Goal: Task Accomplishment & Management: Use online tool/utility

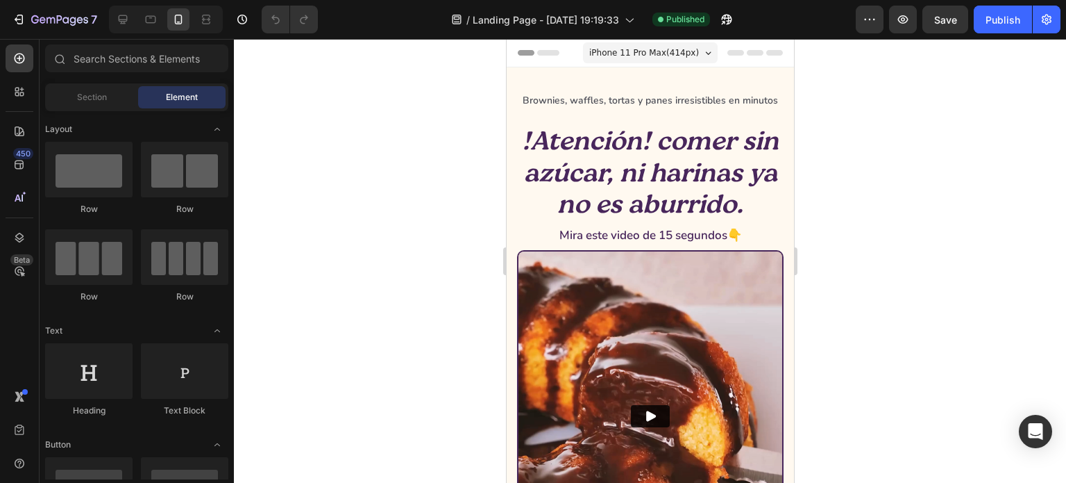
click at [410, 167] on div at bounding box center [650, 261] width 832 height 444
click at [151, 22] on icon at bounding box center [151, 19] width 14 height 14
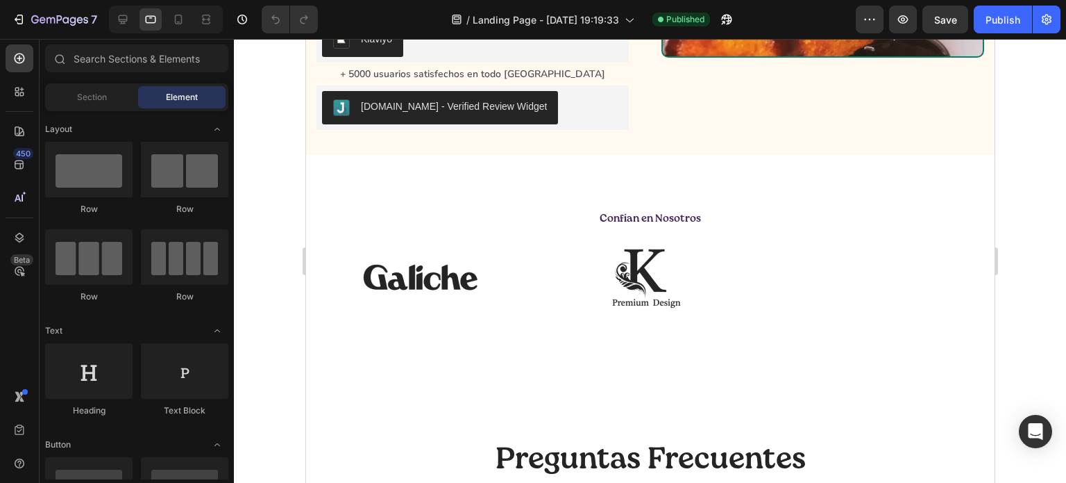
scroll to position [660, 0]
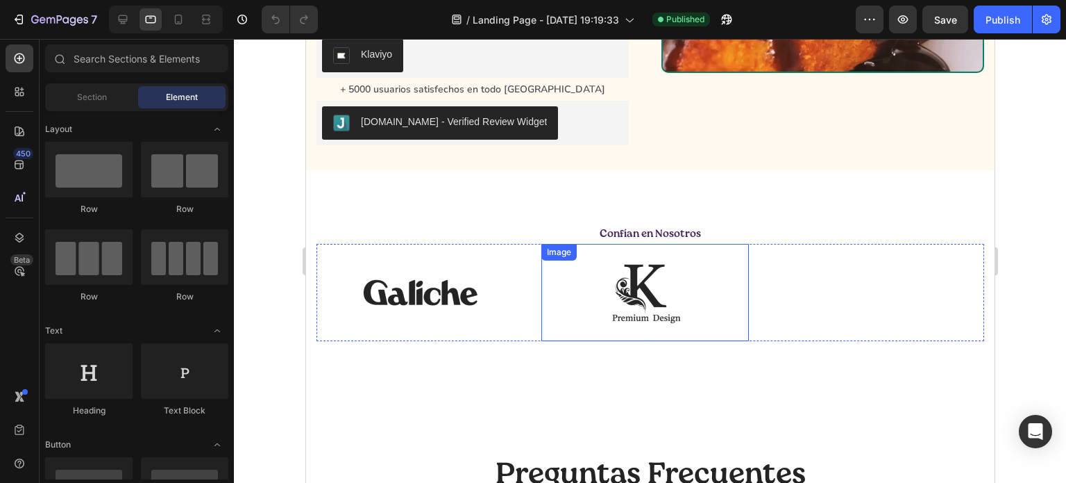
click at [609, 298] on img at bounding box center [644, 292] width 146 height 97
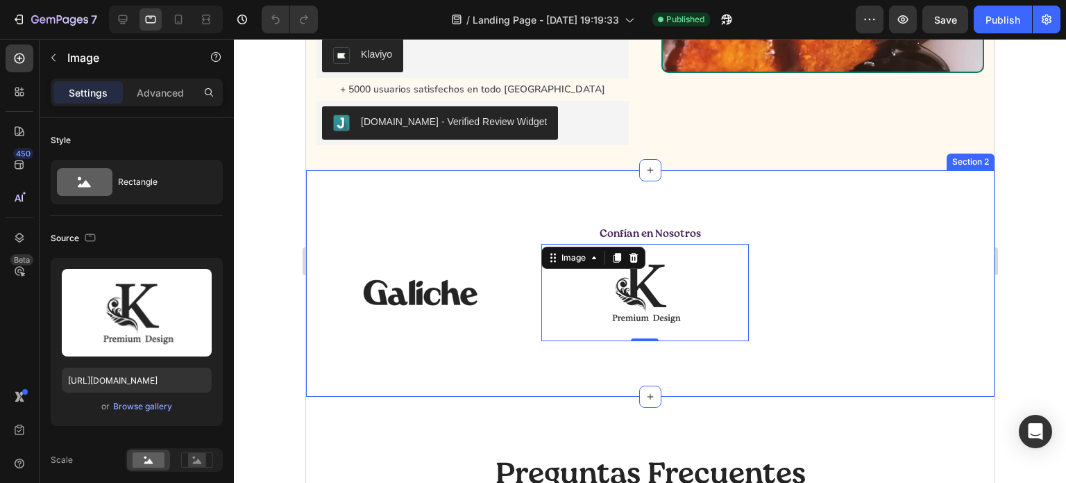
click at [519, 370] on div "Confían en Nosotros Text Block Image Image 0 Carousel Row Section 2" at bounding box center [649, 283] width 689 height 226
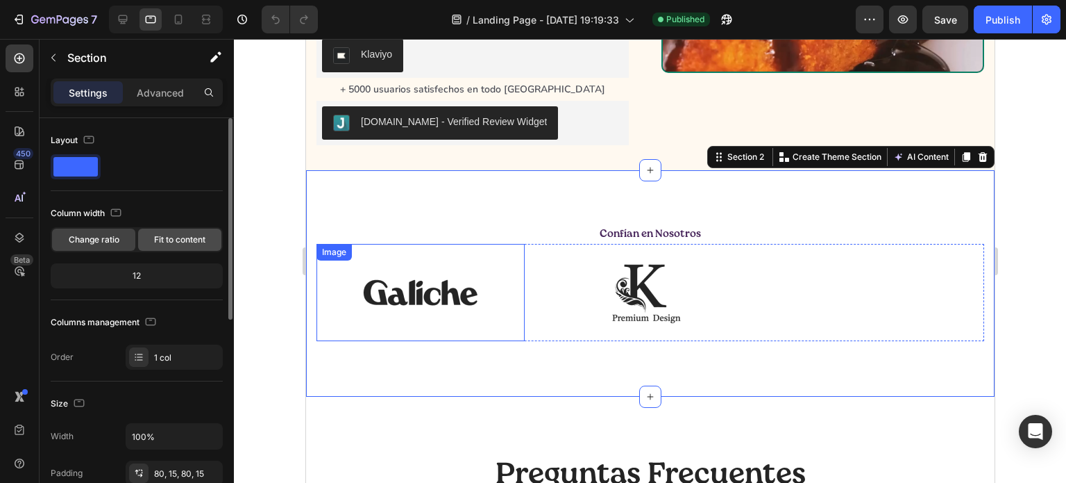
click at [181, 235] on span "Fit to content" at bounding box center [179, 239] width 51 height 12
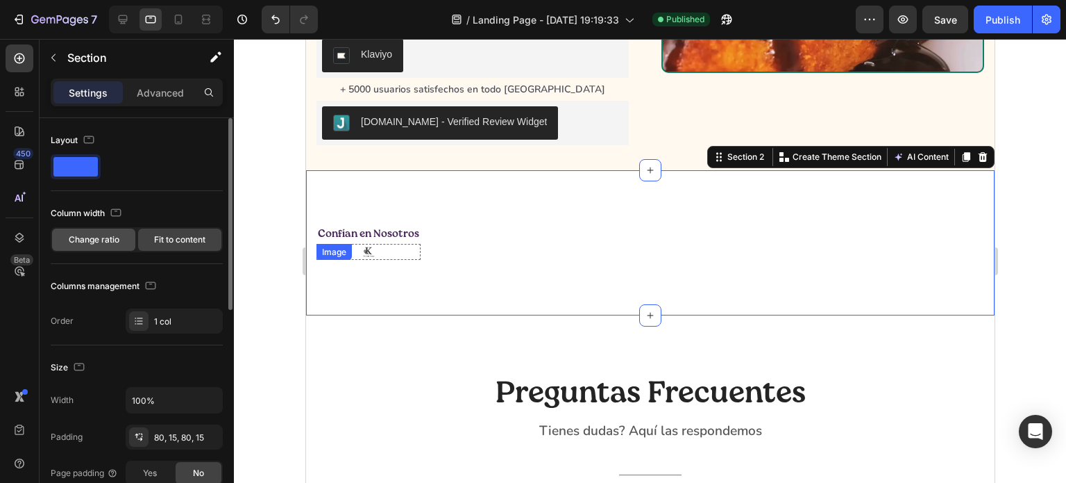
click at [99, 235] on span "Change ratio" at bounding box center [94, 239] width 51 height 12
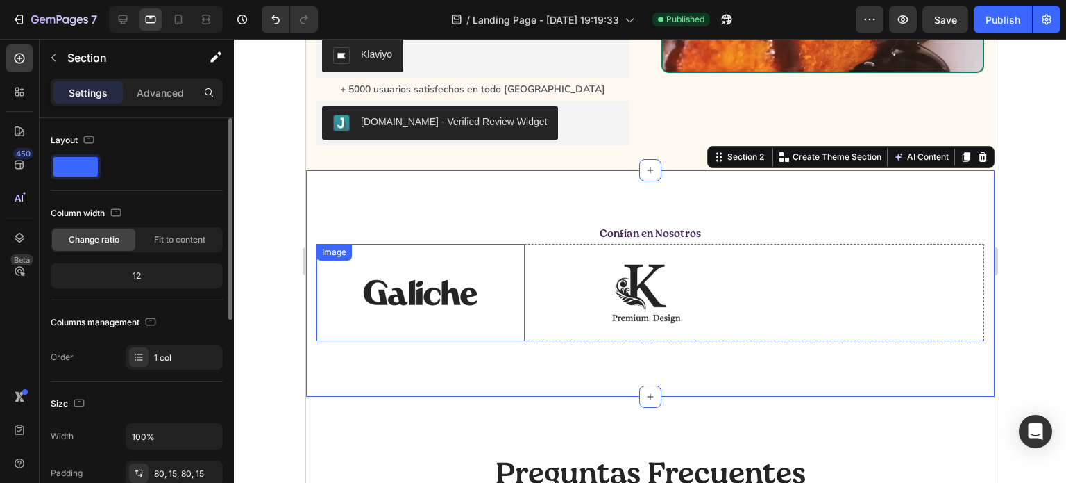
click at [142, 274] on div "12" at bounding box center [136, 275] width 167 height 19
click at [136, 274] on div "12" at bounding box center [136, 275] width 167 height 19
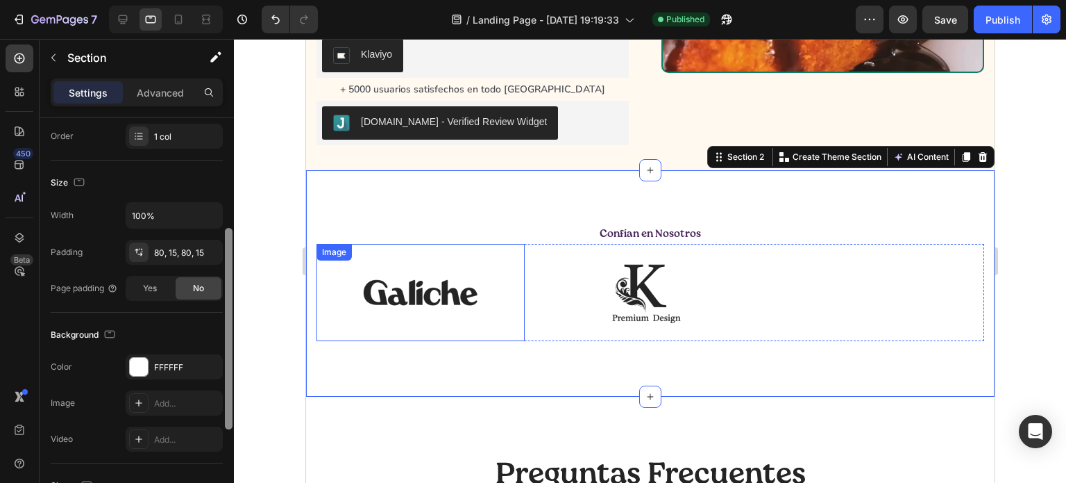
scroll to position [0, 0]
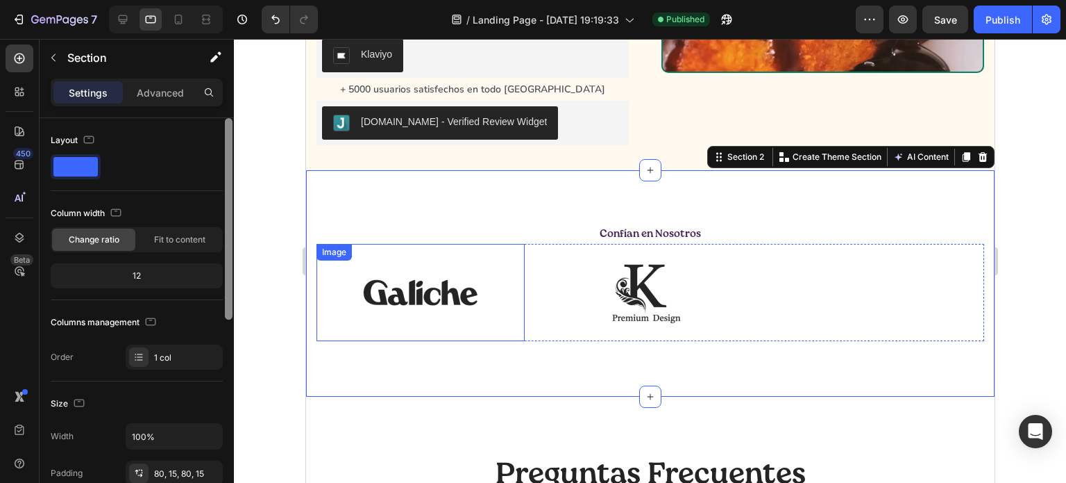
drag, startPoint x: 230, startPoint y: 194, endPoint x: 221, endPoint y: 117, distance: 77.6
click at [221, 118] on div "Layout Column width Change ratio Fit to content 12 Columns management Order 1 c…" at bounding box center [137, 320] width 194 height 404
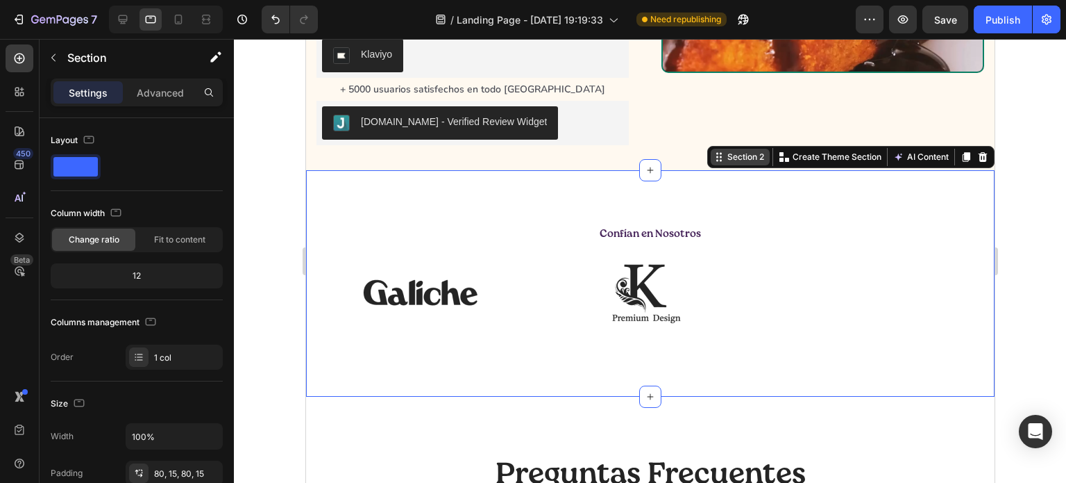
click at [730, 156] on div "Section 2" at bounding box center [745, 157] width 42 height 12
click at [821, 152] on p "Create Theme Section" at bounding box center [836, 157] width 89 height 12
click at [161, 99] on p "Advanced" at bounding box center [160, 92] width 47 height 15
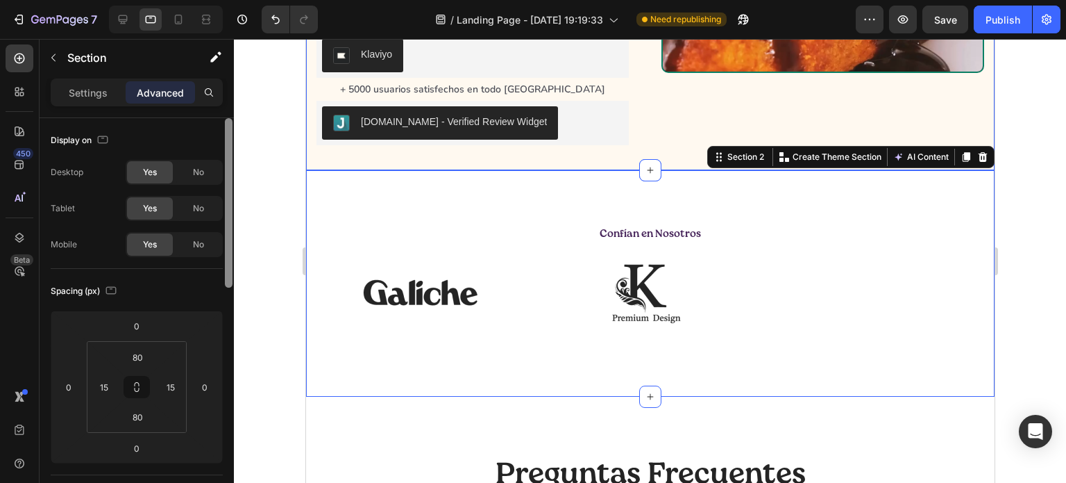
drag, startPoint x: 229, startPoint y: 165, endPoint x: 244, endPoint y: 159, distance: 16.5
click at [244, 0] on div "7 / Landing Page - [DATE] 19:19:33 Need republishing Preview Save Publish 450 B…" at bounding box center [533, 0] width 1066 height 0
click at [88, 90] on p "Settings" at bounding box center [88, 92] width 39 height 15
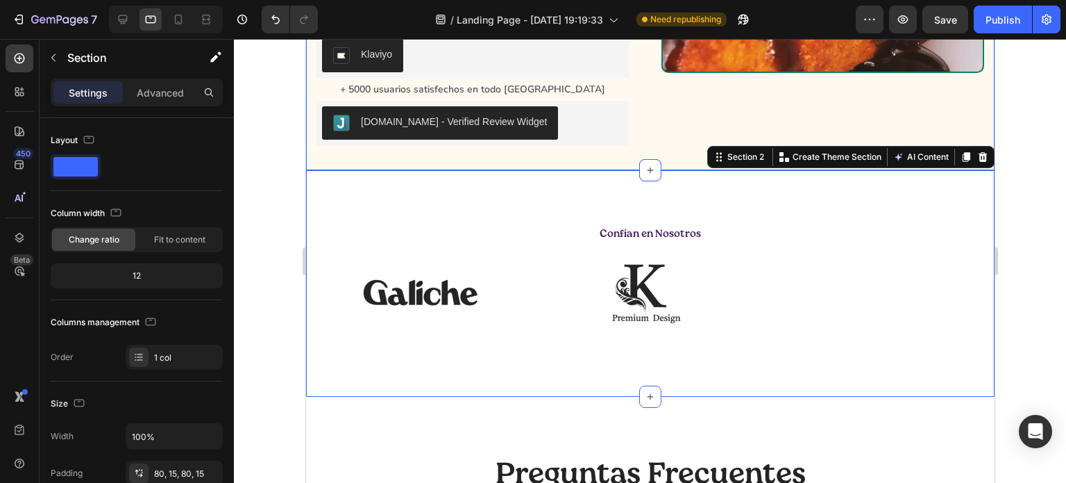
scroll to position [404, 0]
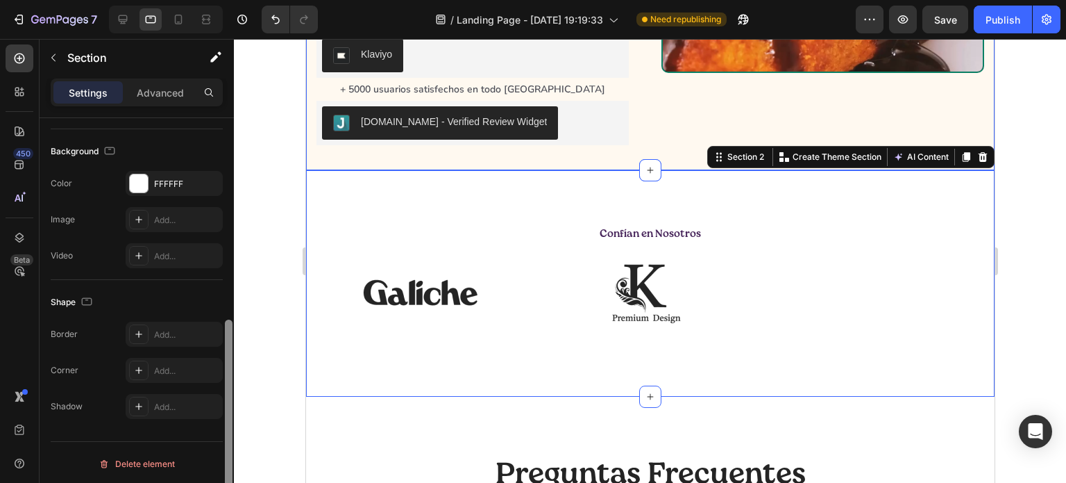
drag, startPoint x: 233, startPoint y: 130, endPoint x: 227, endPoint y: 160, distance: 30.4
click at [227, 160] on div at bounding box center [229, 320] width 10 height 404
click at [90, 85] on p "Settings" at bounding box center [88, 92] width 39 height 15
click at [183, 16] on icon at bounding box center [178, 19] width 14 height 14
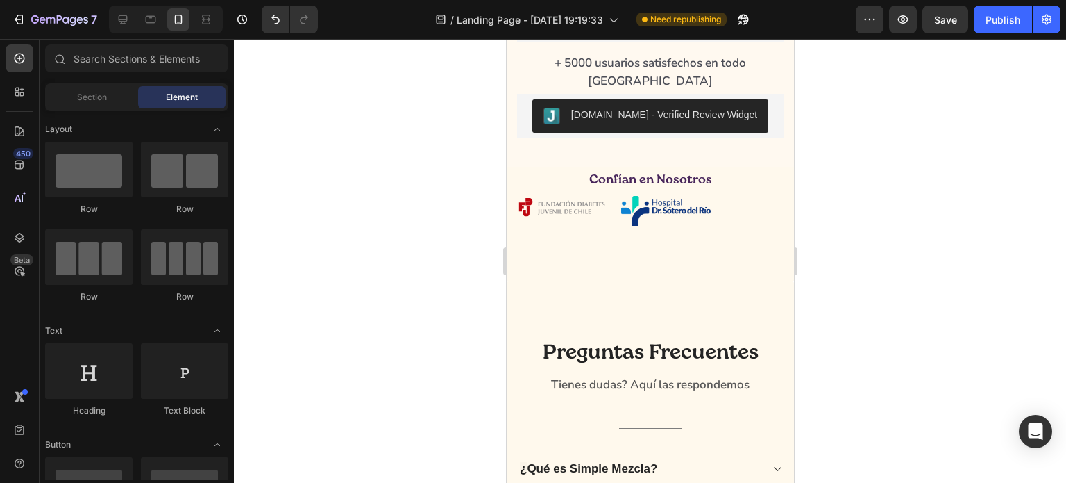
scroll to position [1386, 0]
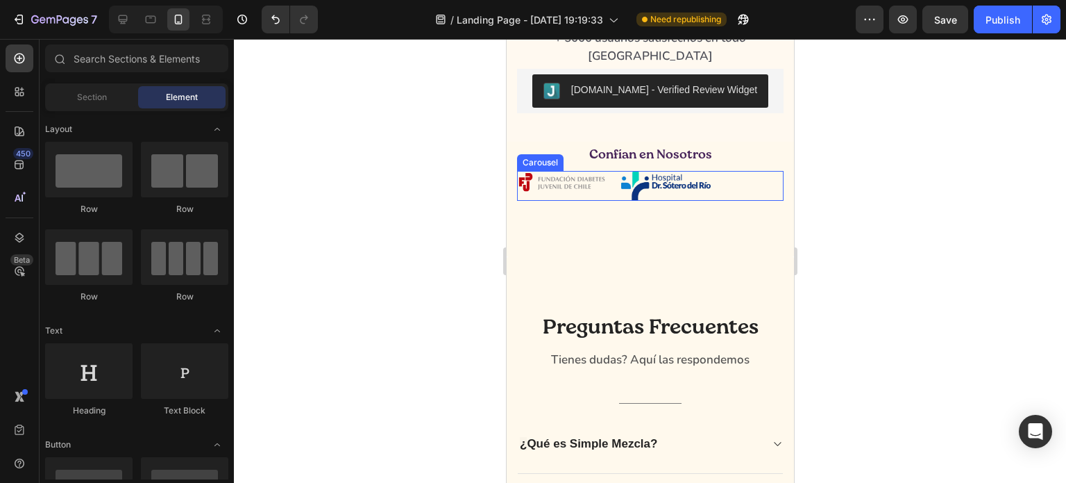
click at [711, 201] on div "Image Image" at bounding box center [650, 186] width 267 height 30
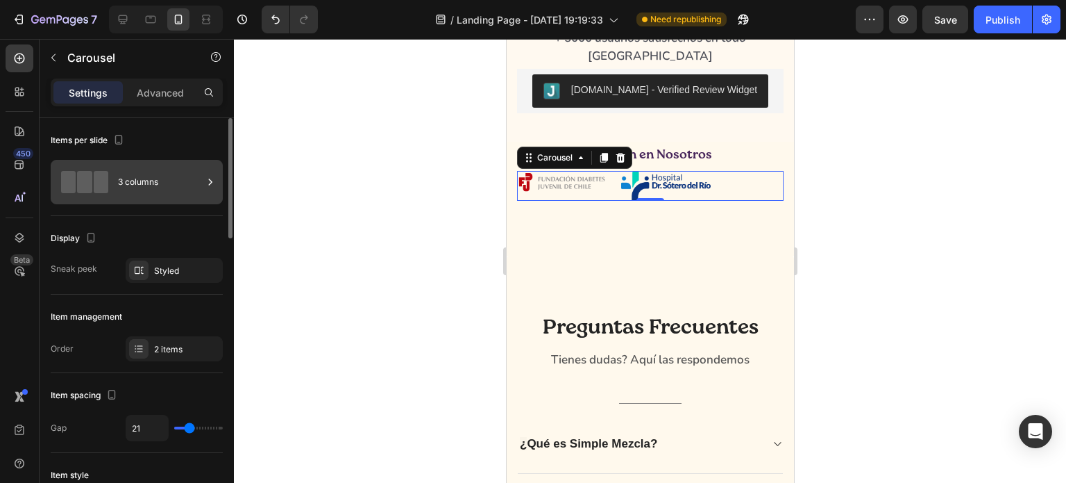
click at [100, 185] on span at bounding box center [101, 182] width 15 height 22
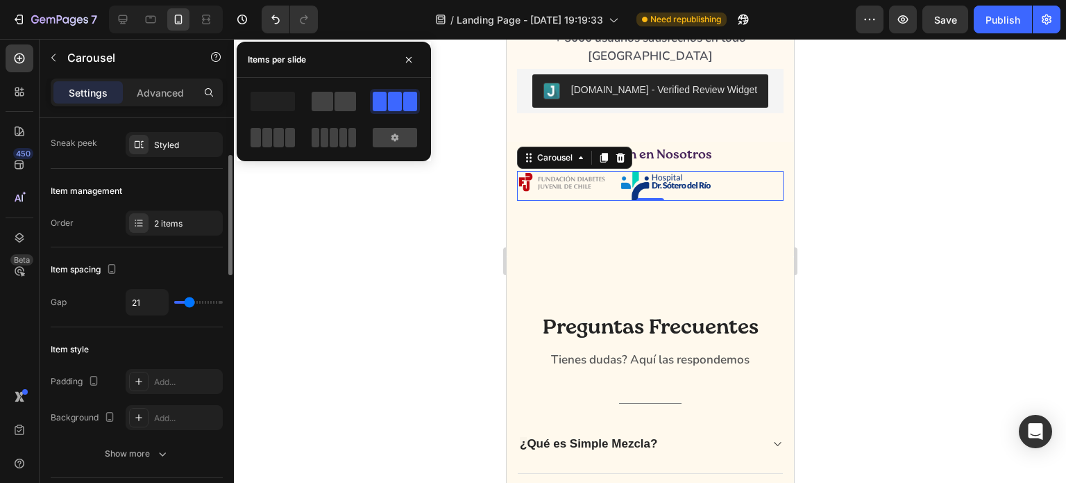
scroll to position [72, 0]
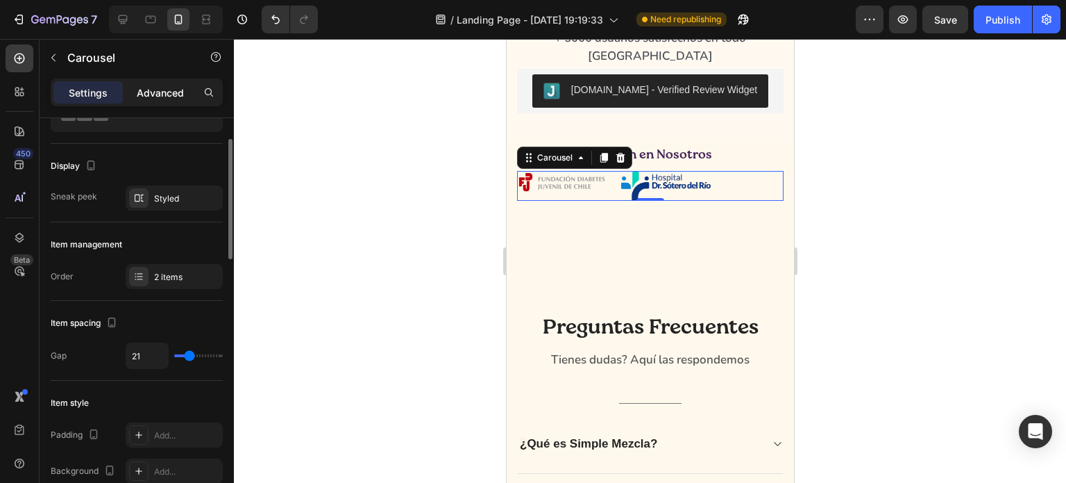
click at [167, 92] on p "Advanced" at bounding box center [160, 92] width 47 height 15
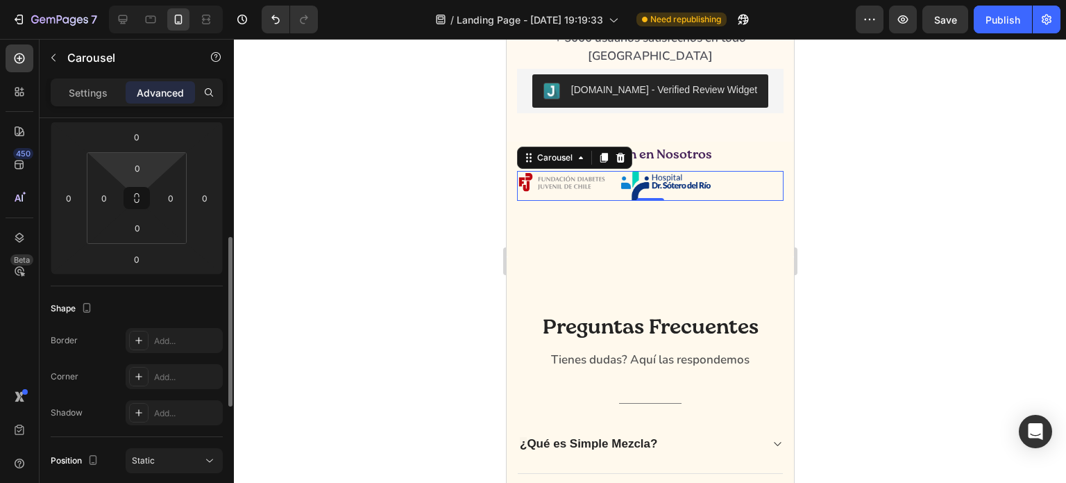
scroll to position [217, 0]
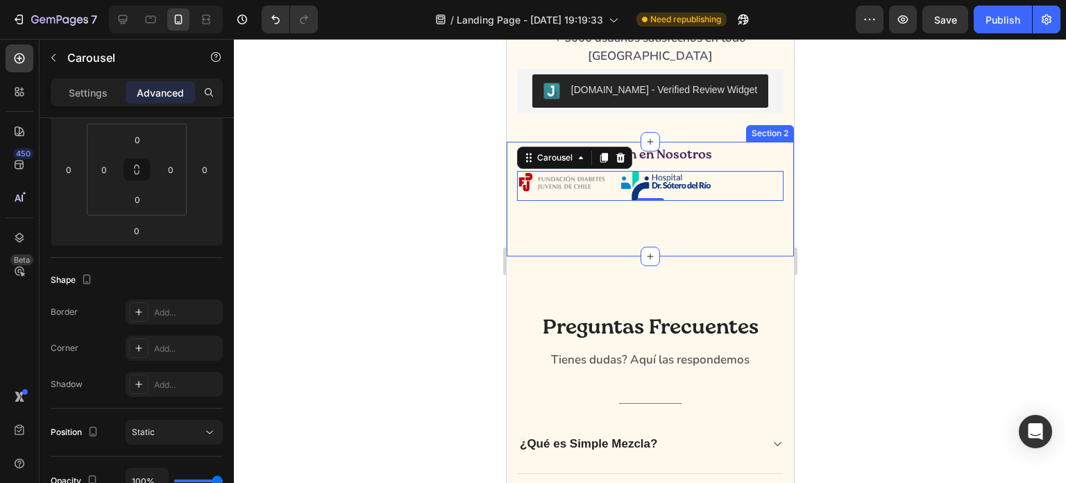
click at [628, 230] on div "Confían en Nosotros Text Block Image Image Carousel 0 Row Section 2" at bounding box center [649, 199] width 287 height 115
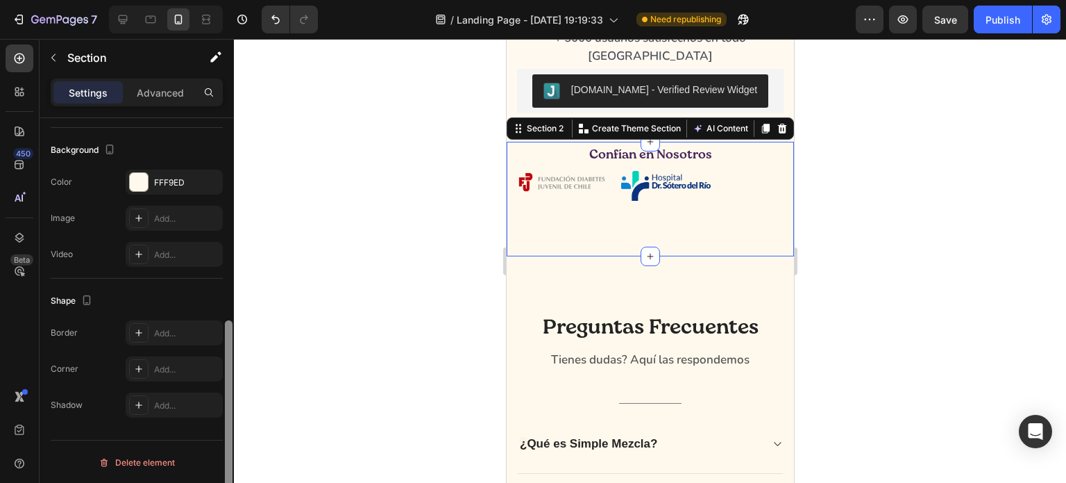
scroll to position [0, 0]
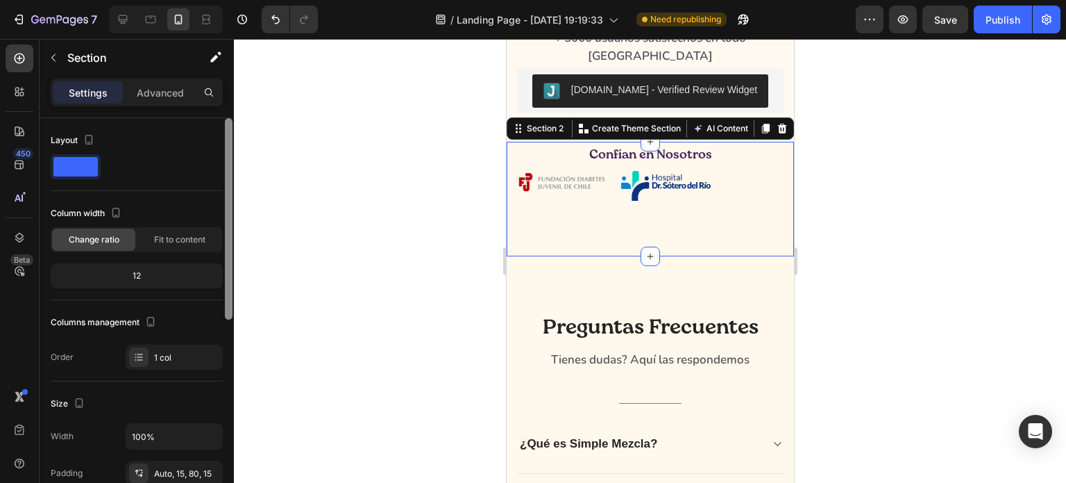
drag, startPoint x: 226, startPoint y: 163, endPoint x: 233, endPoint y: 46, distance: 117.5
click at [233, 46] on div "Sections(18) Elements(83) Section Element Hero Section Product Detail Brands Tr…" at bounding box center [137, 261] width 194 height 444
click at [150, 94] on p "Advanced" at bounding box center [160, 92] width 47 height 15
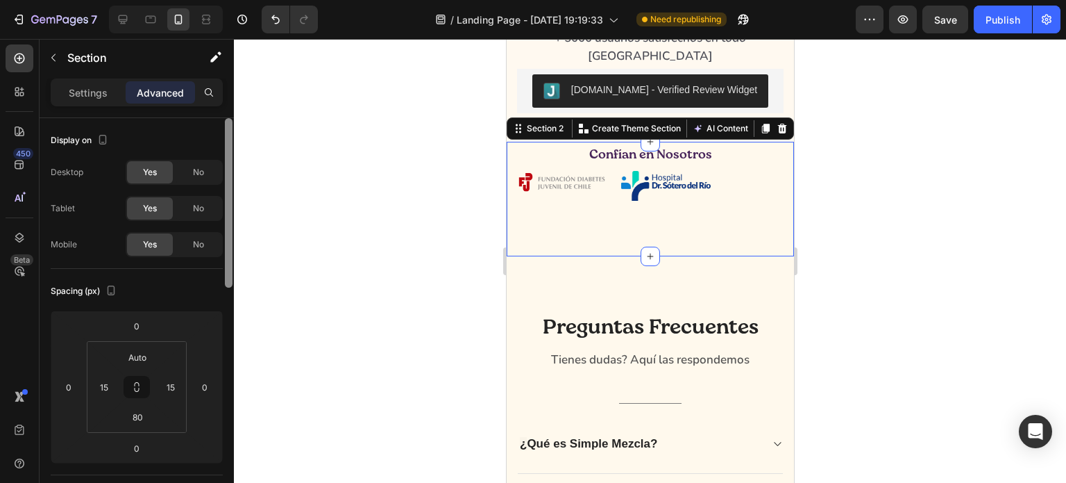
drag, startPoint x: 230, startPoint y: 140, endPoint x: 229, endPoint y: 121, distance: 18.8
click at [229, 121] on div at bounding box center [229, 202] width 8 height 169
click at [566, 193] on img at bounding box center [562, 182] width 90 height 22
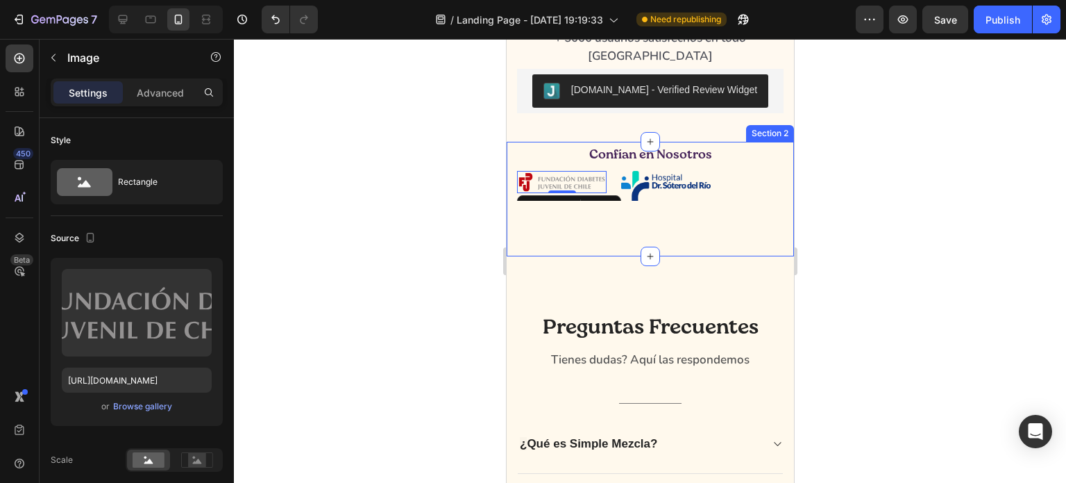
click at [596, 185] on div "Confían en Nosotros Text Block Image 0 Image Carousel Row" at bounding box center [650, 171] width 267 height 59
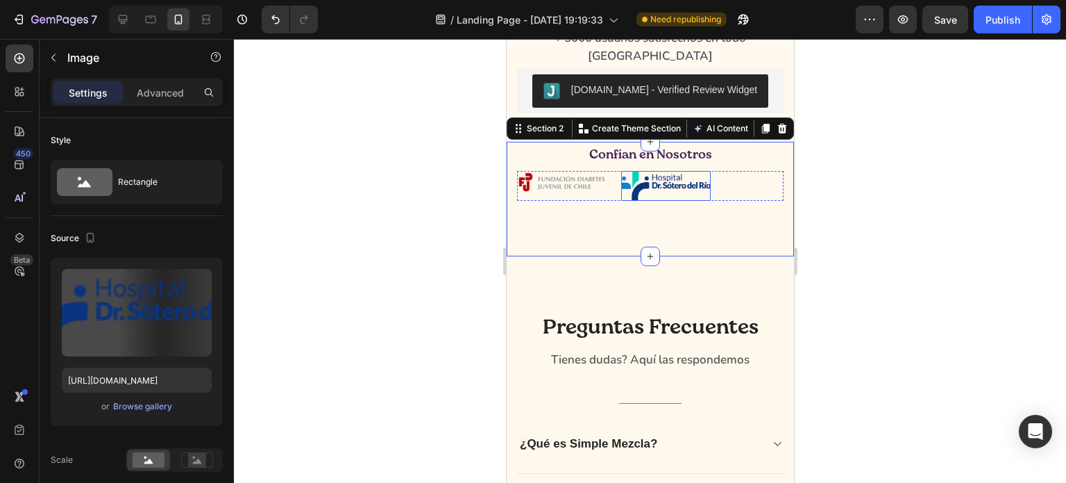
click at [692, 201] on img at bounding box center [666, 186] width 90 height 30
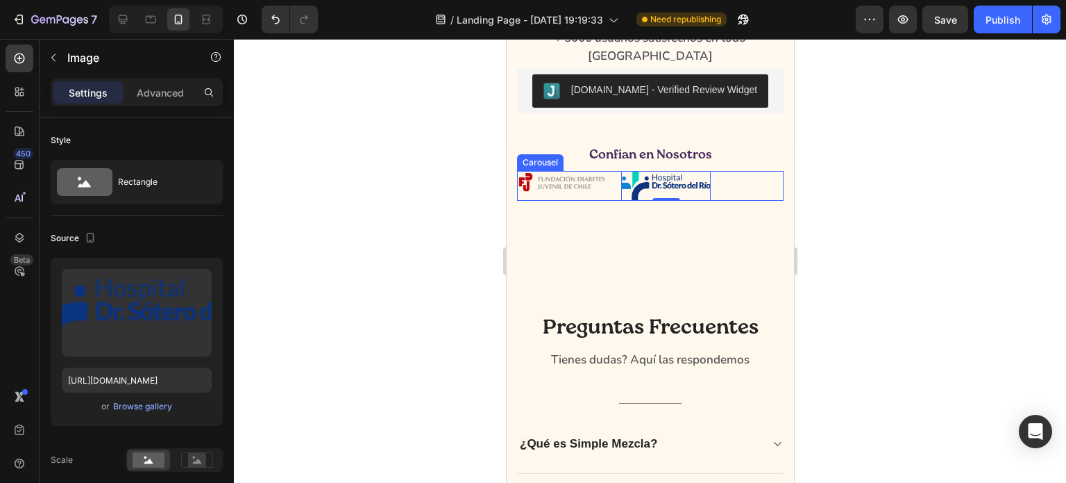
click at [738, 201] on div "Image Image 0" at bounding box center [650, 186] width 267 height 30
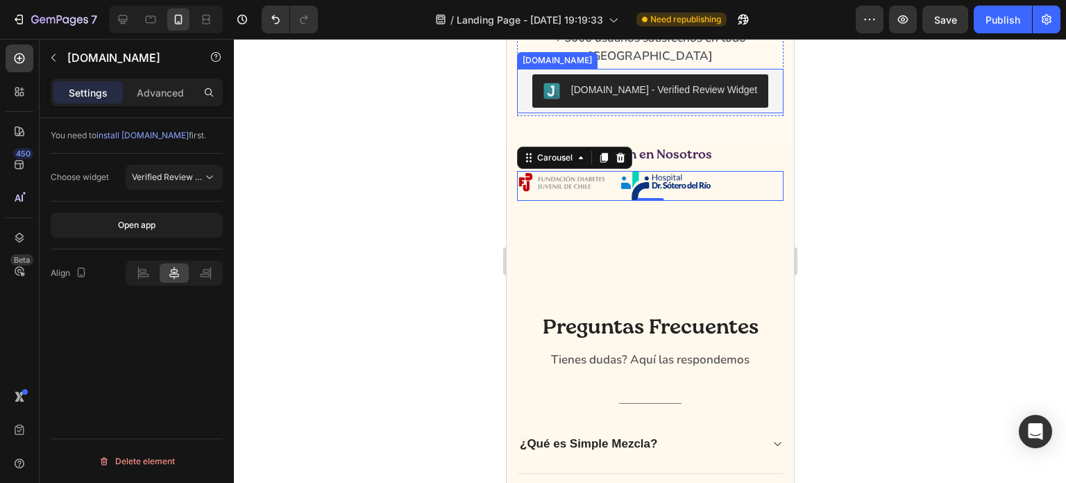
click at [676, 108] on button "[DOMAIN_NAME] - Verified Review Widget" at bounding box center [650, 90] width 236 height 33
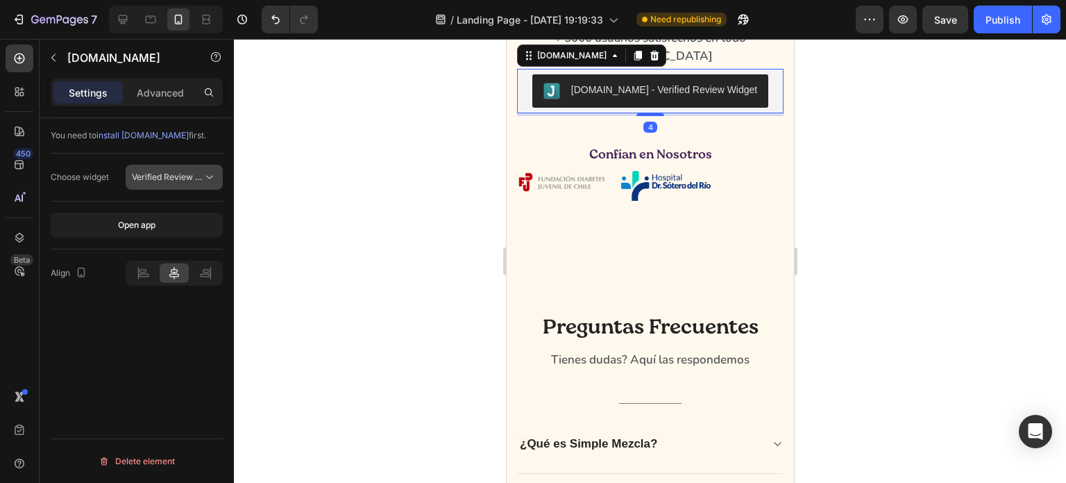
click at [187, 177] on span "Verified Review Widget" at bounding box center [177, 176] width 91 height 10
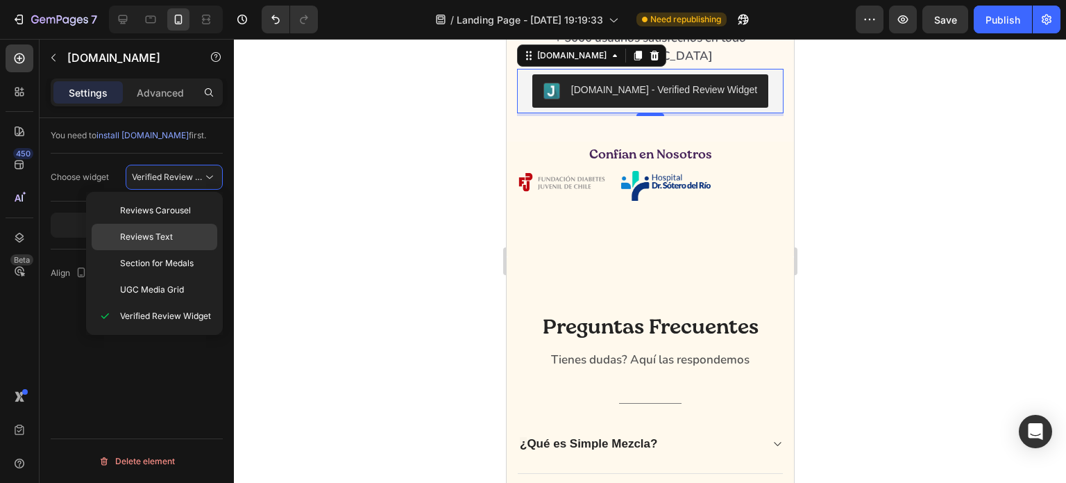
click at [150, 231] on span "Reviews Text" at bounding box center [146, 236] width 53 height 12
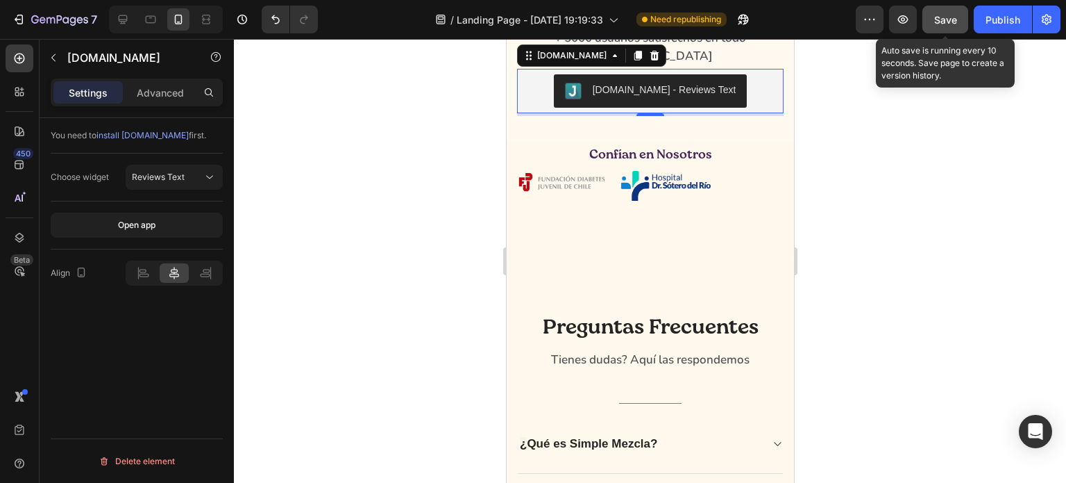
click at [948, 14] on span "Save" at bounding box center [945, 20] width 23 height 12
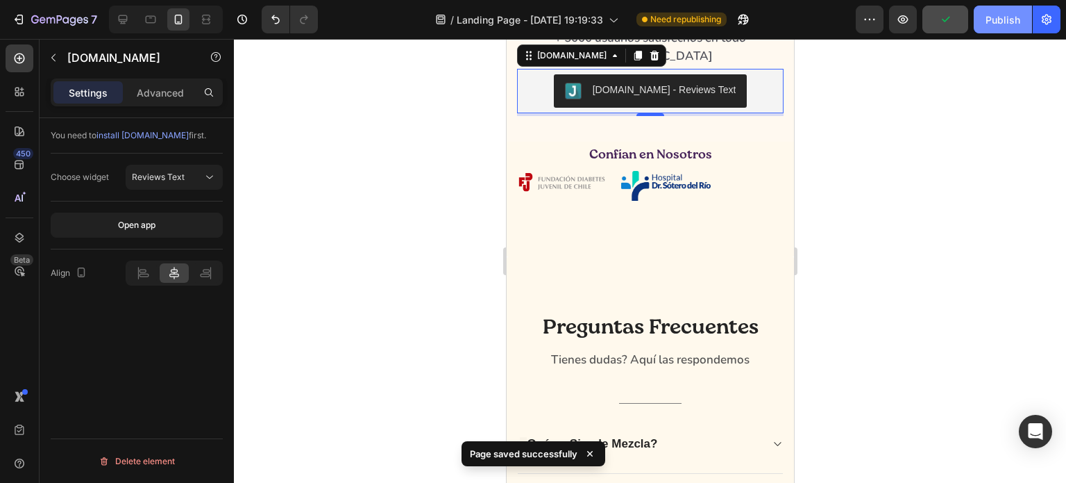
click at [991, 16] on div "Publish" at bounding box center [1003, 19] width 35 height 15
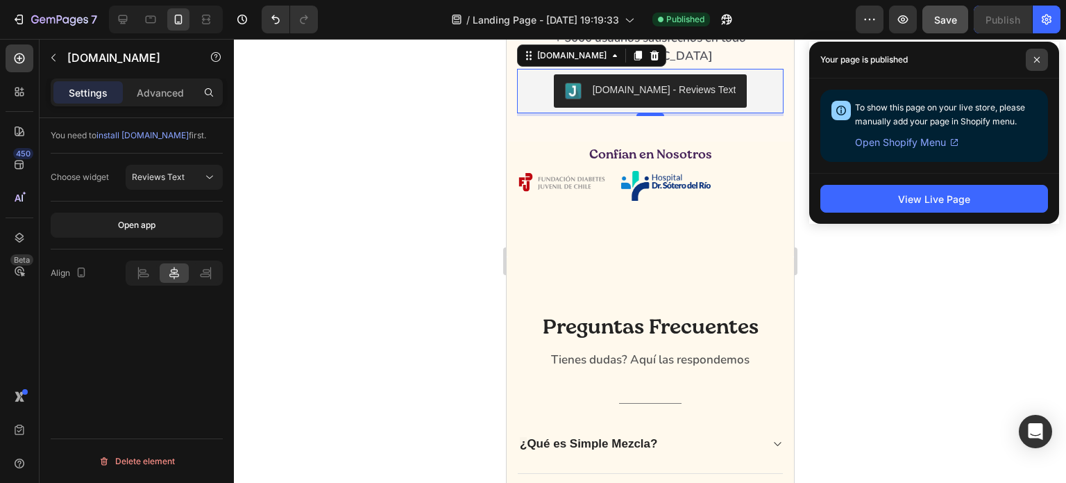
click at [1037, 58] on icon at bounding box center [1037, 59] width 7 height 7
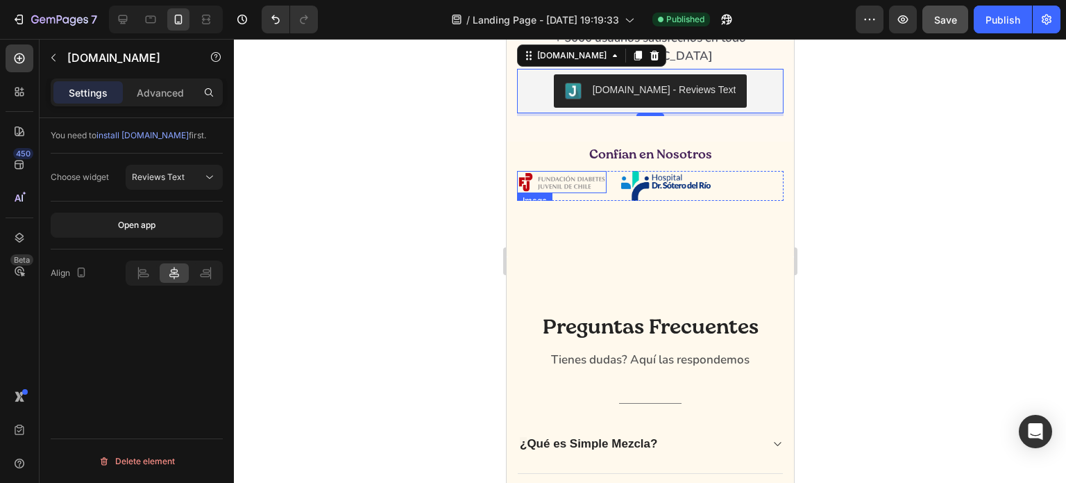
click at [586, 193] on img at bounding box center [562, 182] width 90 height 22
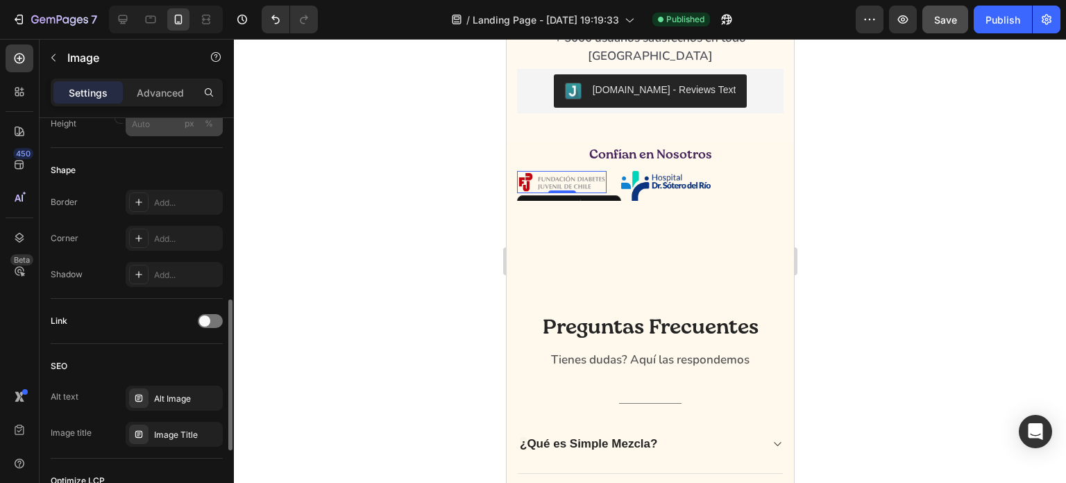
scroll to position [505, 0]
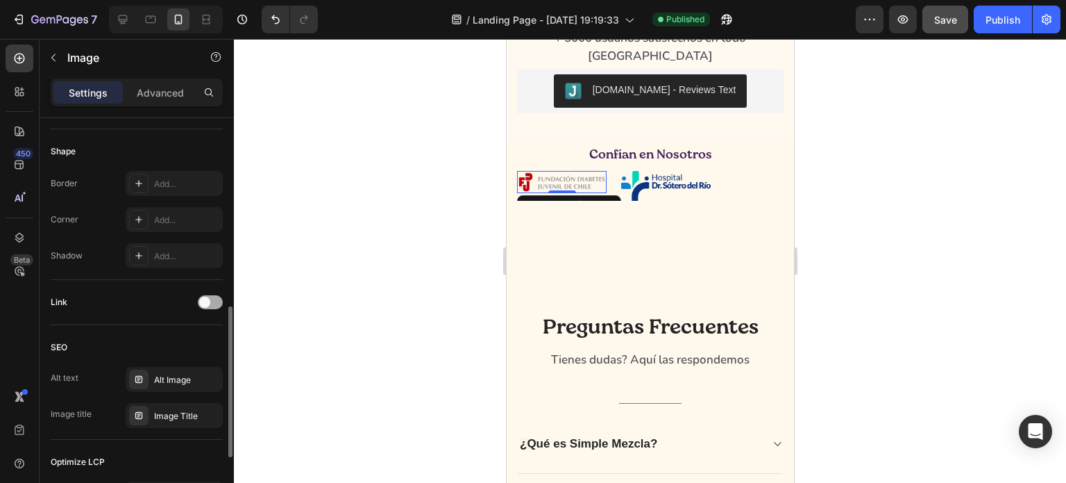
click at [215, 305] on div at bounding box center [210, 302] width 25 height 14
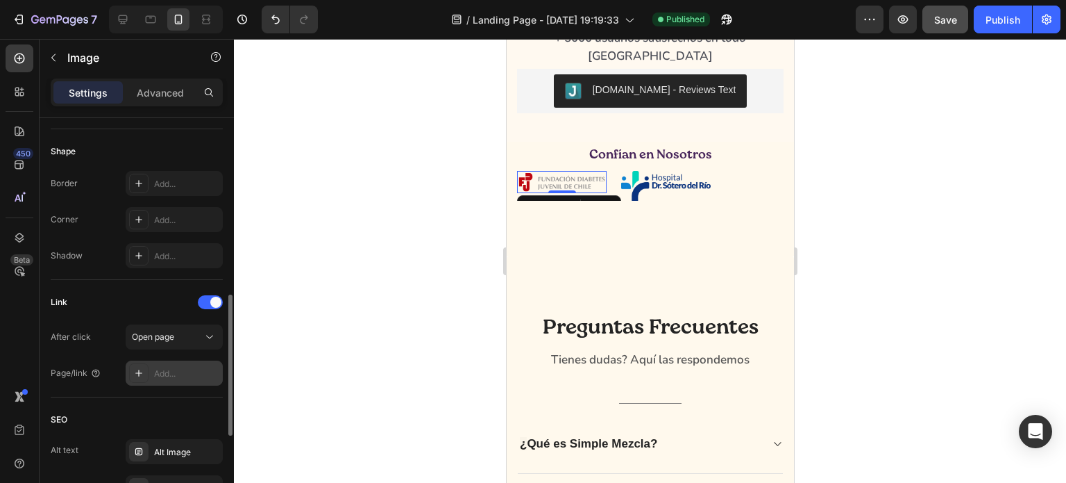
click at [158, 371] on div "Add..." at bounding box center [186, 373] width 65 height 12
click at [205, 302] on div at bounding box center [210, 302] width 25 height 14
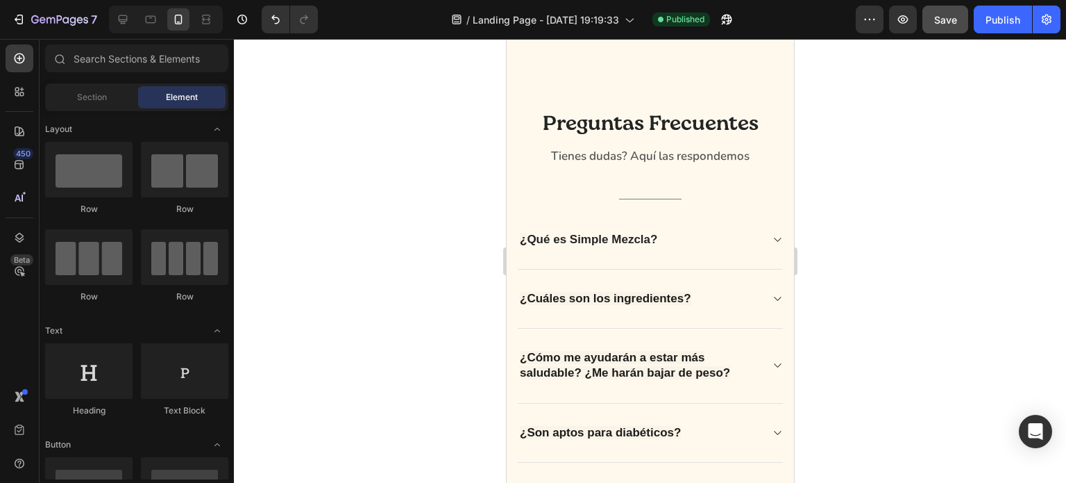
scroll to position [1616, 0]
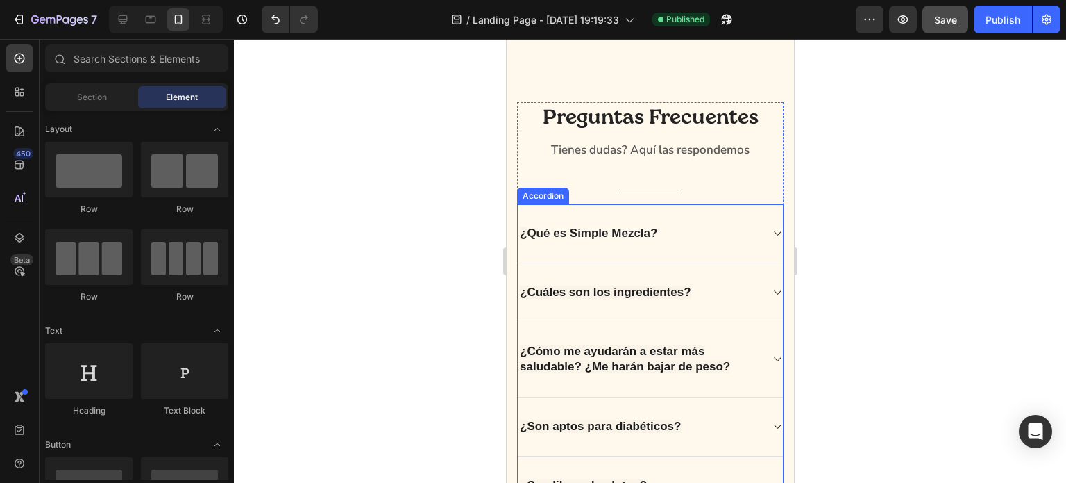
click at [611, 234] on strong "Qué es Simple Mezcla?" at bounding box center [591, 232] width 131 height 13
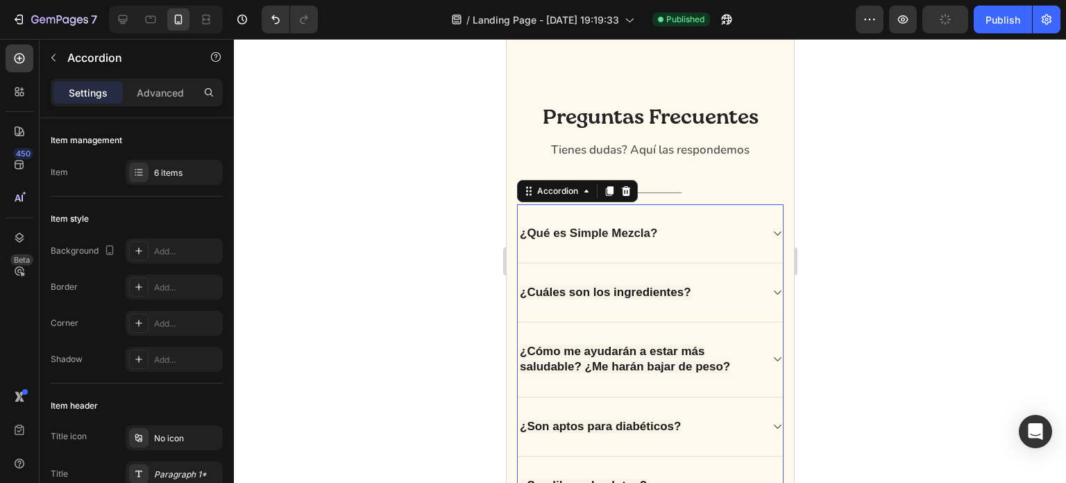
click at [611, 234] on strong "Qué es Simple Mezcla?" at bounding box center [591, 232] width 131 height 13
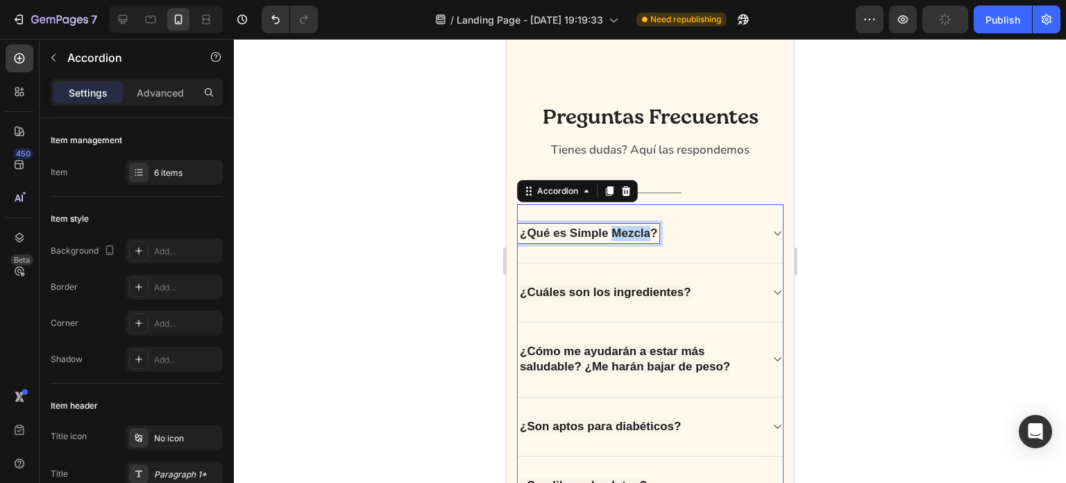
click at [611, 234] on strong "Qué es Simple Mezcla?" at bounding box center [591, 232] width 131 height 13
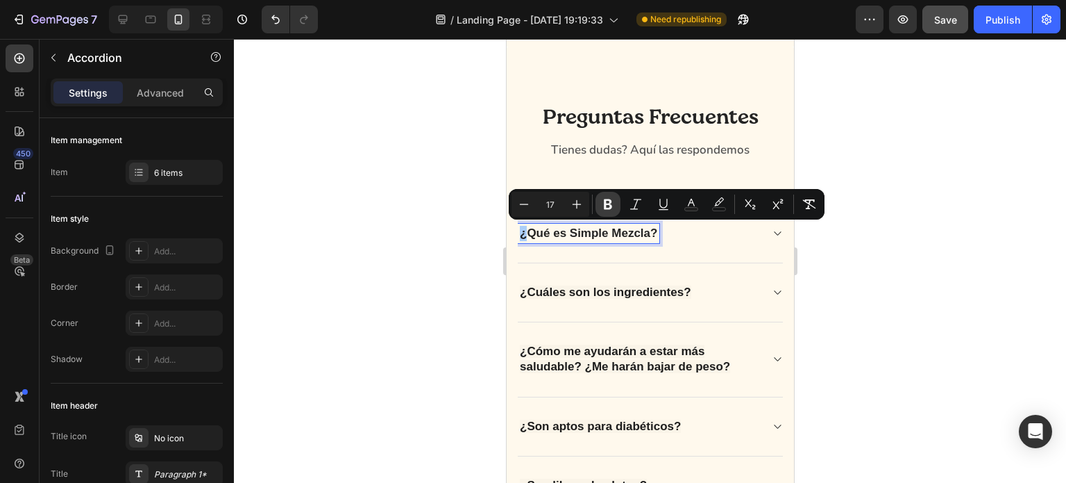
click at [607, 207] on icon "Editor contextual toolbar" at bounding box center [608, 204] width 14 height 14
click at [608, 205] on icon "Editor contextual toolbar" at bounding box center [608, 204] width 14 height 14
click at [831, 252] on div at bounding box center [650, 261] width 832 height 444
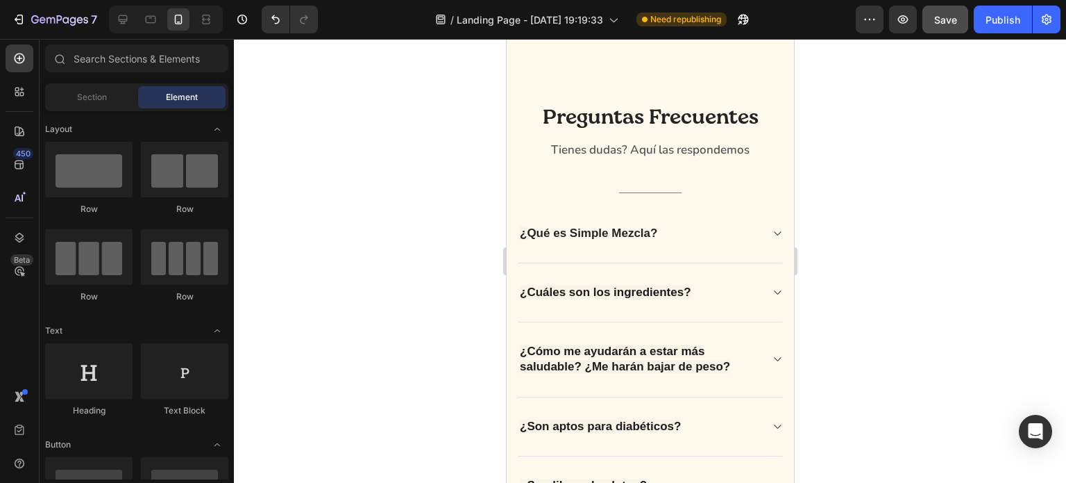
click at [831, 252] on div at bounding box center [650, 261] width 832 height 444
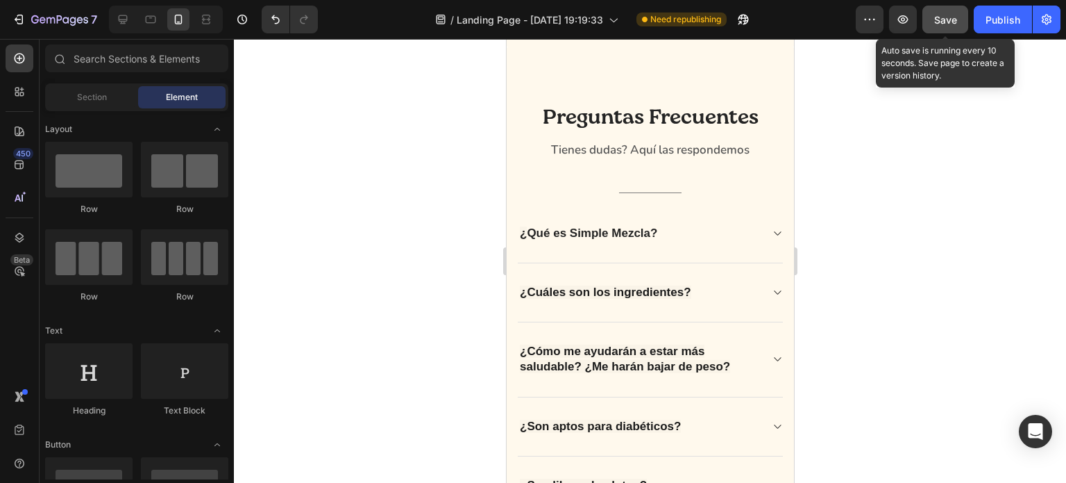
click at [942, 24] on span "Save" at bounding box center [945, 20] width 23 height 12
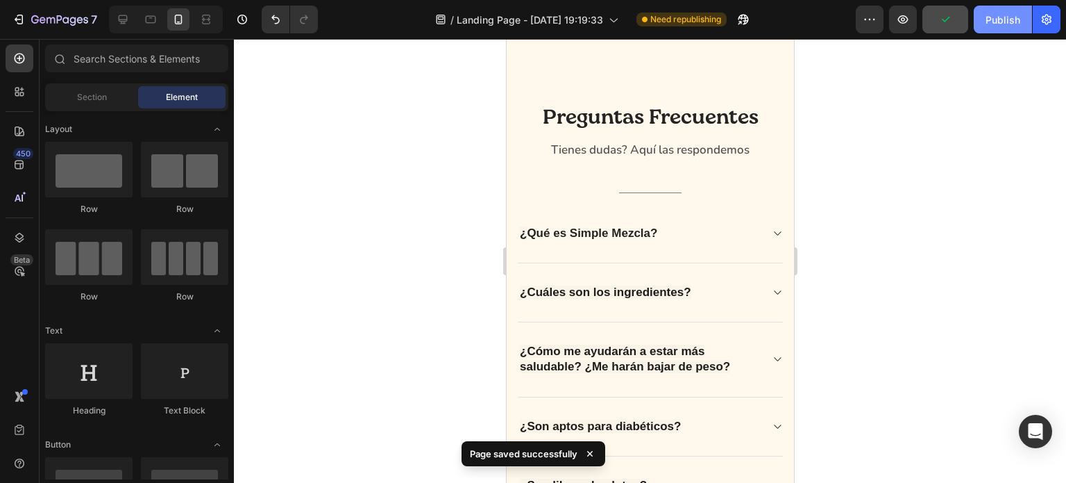
click at [992, 24] on div "Publish" at bounding box center [1003, 19] width 35 height 15
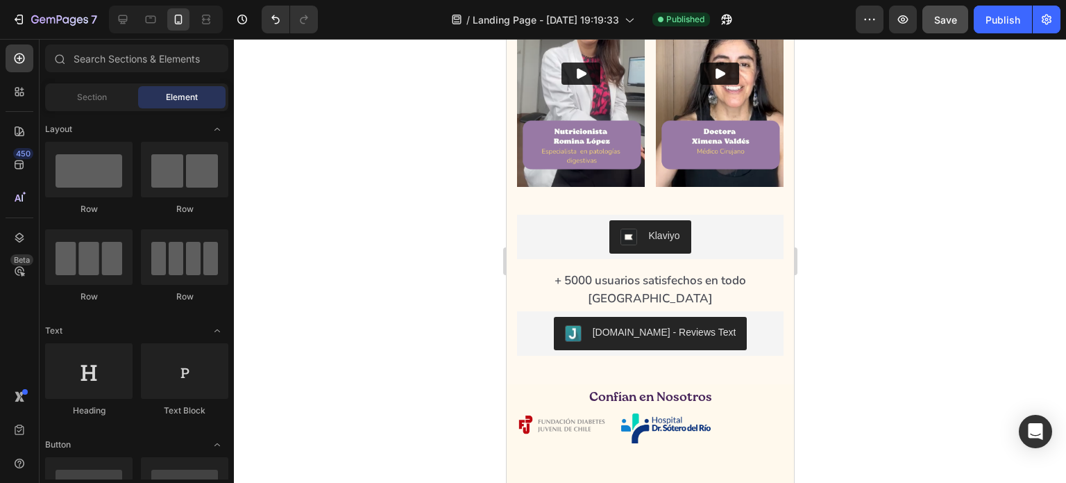
scroll to position [1150, 0]
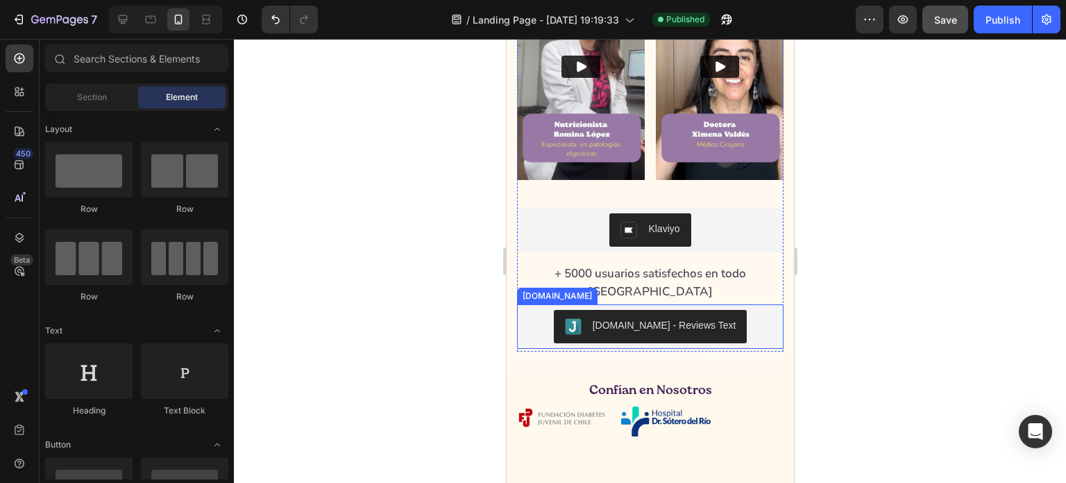
click at [624, 333] on div "[DOMAIN_NAME] - Reviews Text" at bounding box center [664, 325] width 144 height 15
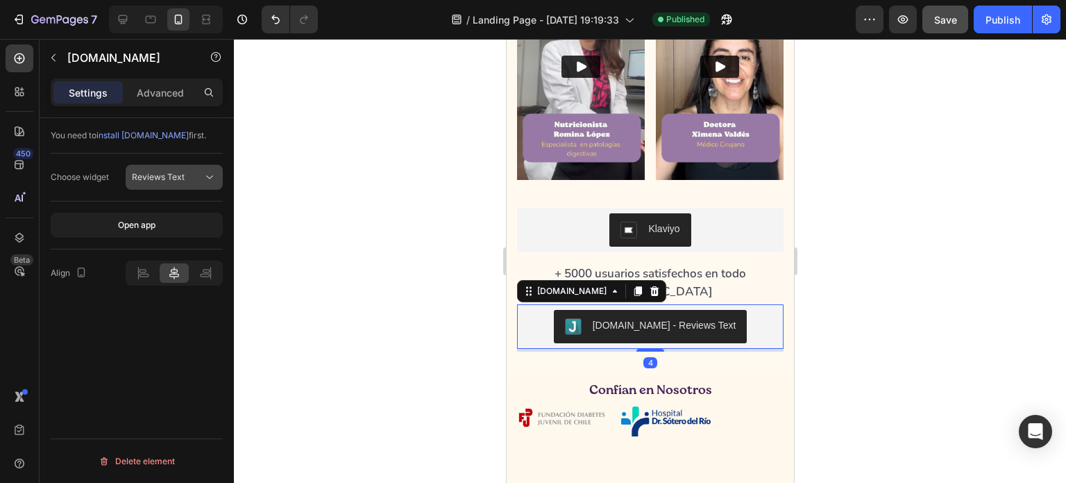
click at [160, 180] on span "Reviews Text" at bounding box center [158, 176] width 53 height 10
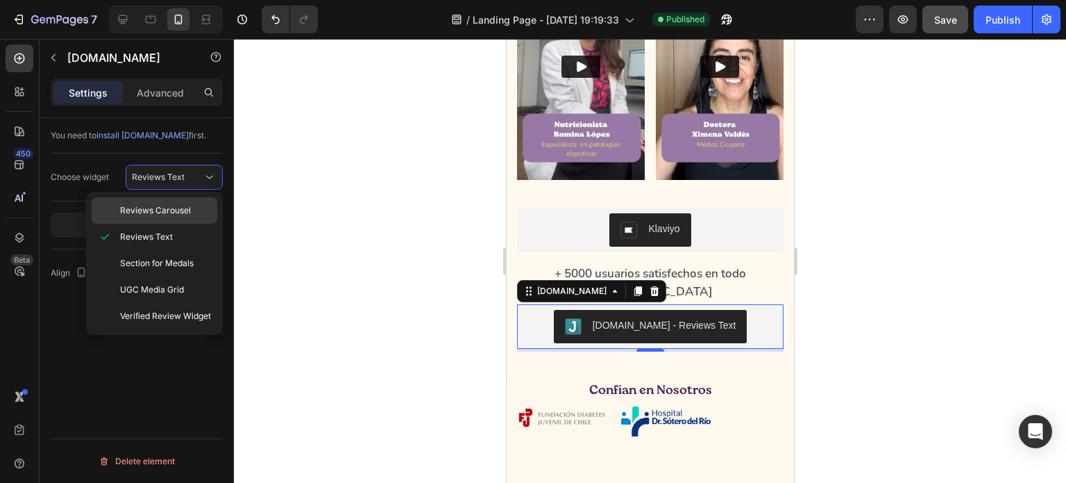
click at [150, 210] on span "Reviews Carousel" at bounding box center [155, 210] width 71 height 12
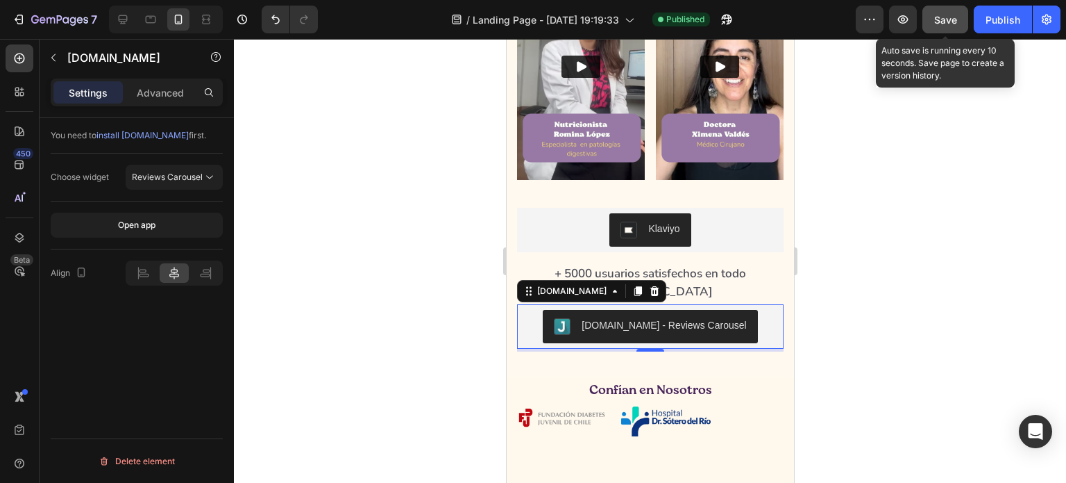
click at [939, 19] on span "Save" at bounding box center [945, 20] width 23 height 12
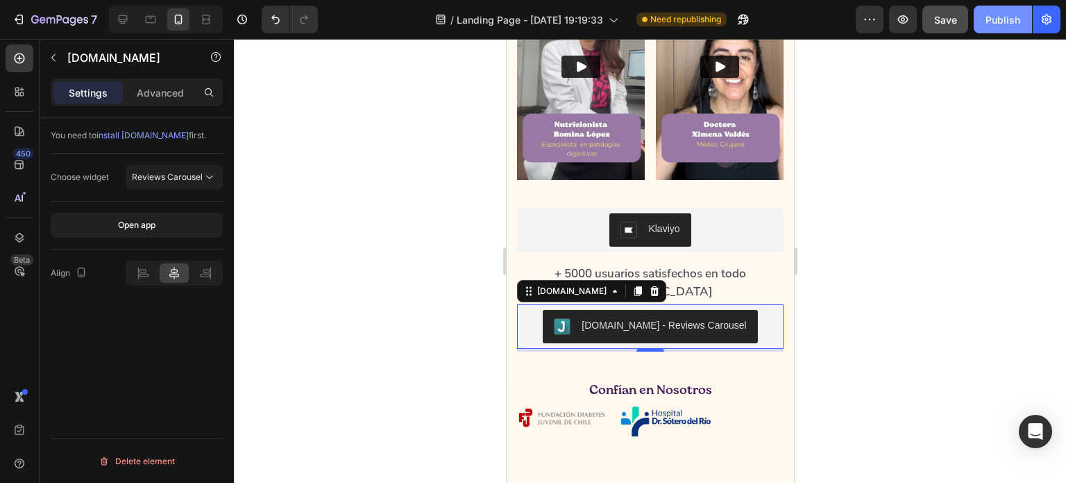
click at [1007, 22] on div "Publish" at bounding box center [1003, 19] width 35 height 15
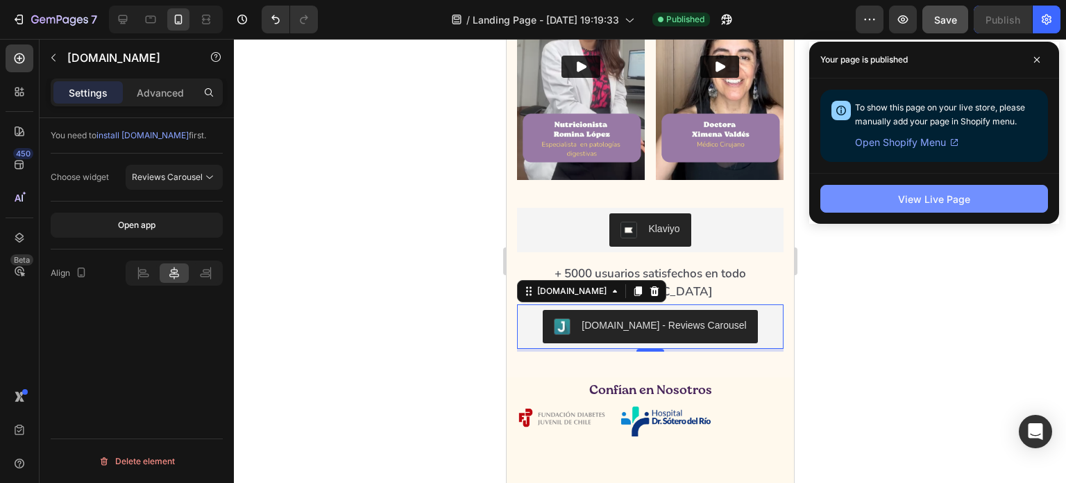
click at [936, 194] on div "View Live Page" at bounding box center [934, 199] width 72 height 15
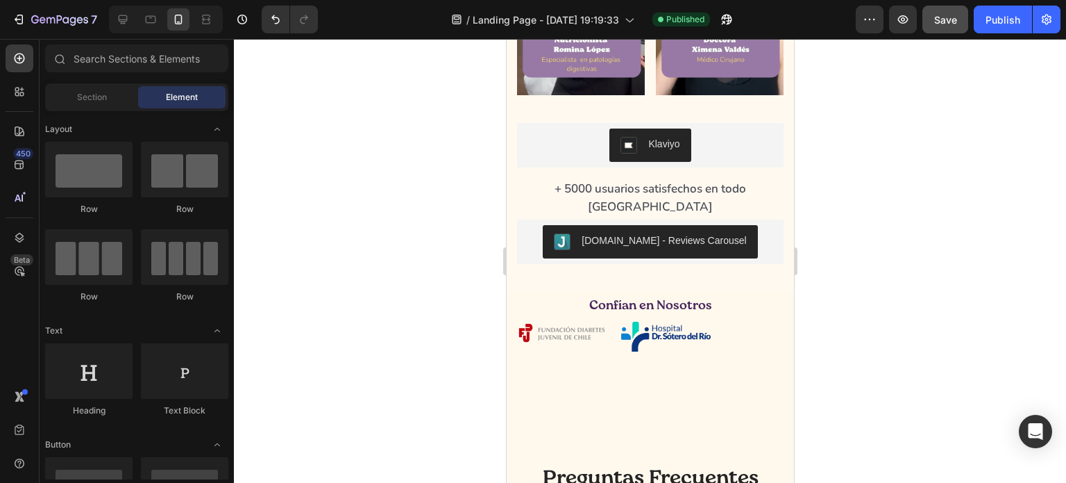
scroll to position [1256, 0]
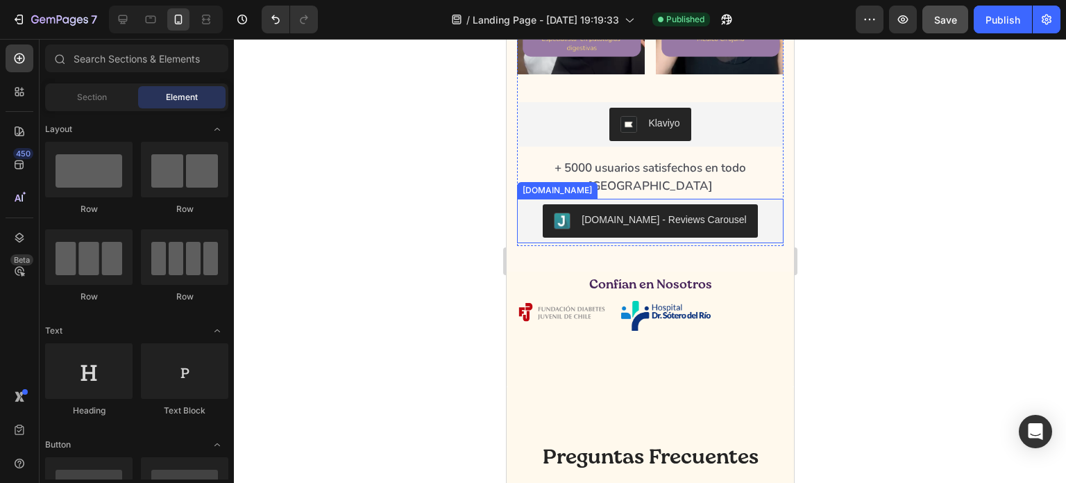
click at [612, 227] on div "[DOMAIN_NAME] - Reviews Carousel" at bounding box center [663, 219] width 165 height 15
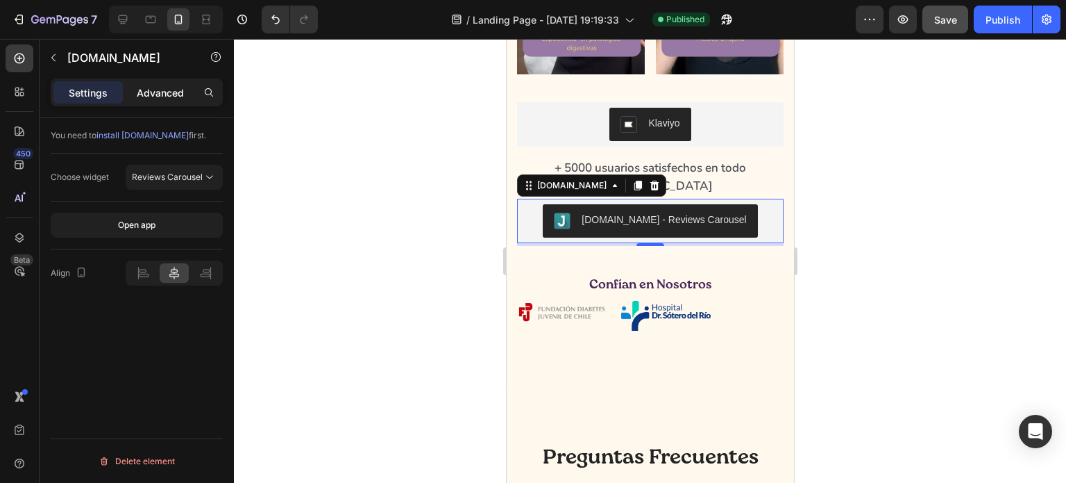
click at [175, 102] on div "Advanced" at bounding box center [160, 92] width 69 height 22
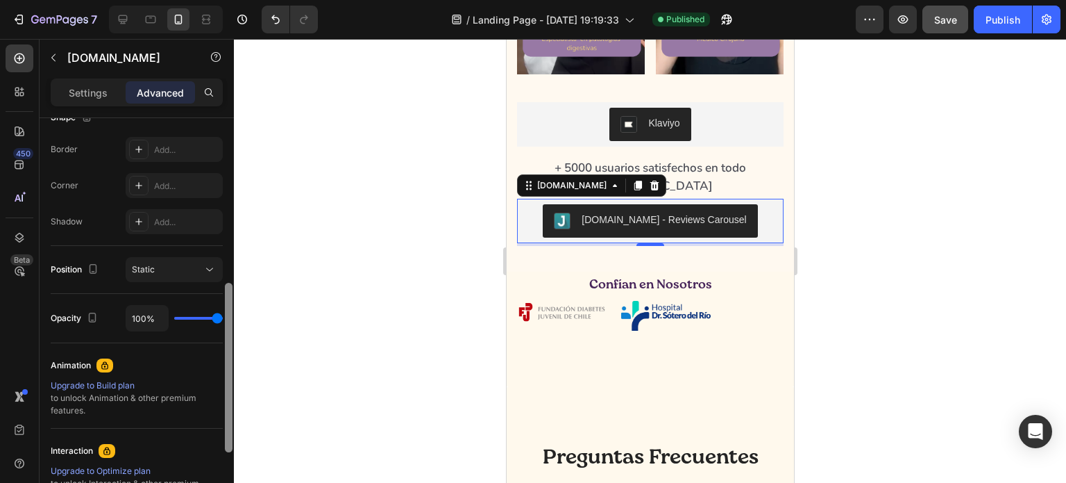
scroll to position [383, 0]
drag, startPoint x: 228, startPoint y: 167, endPoint x: 223, endPoint y: 328, distance: 161.1
click at [224, 328] on div at bounding box center [229, 320] width 10 height 404
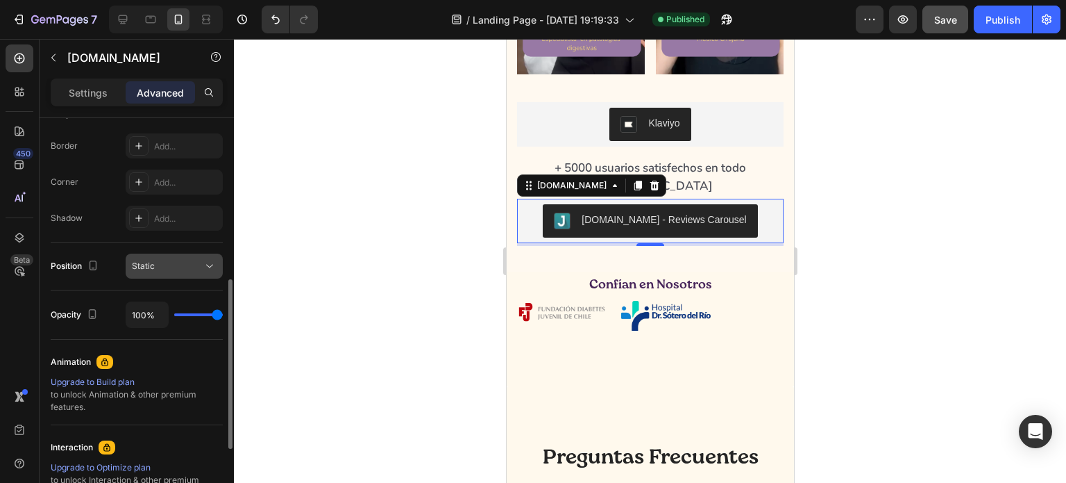
click at [174, 271] on div "Static" at bounding box center [167, 266] width 71 height 12
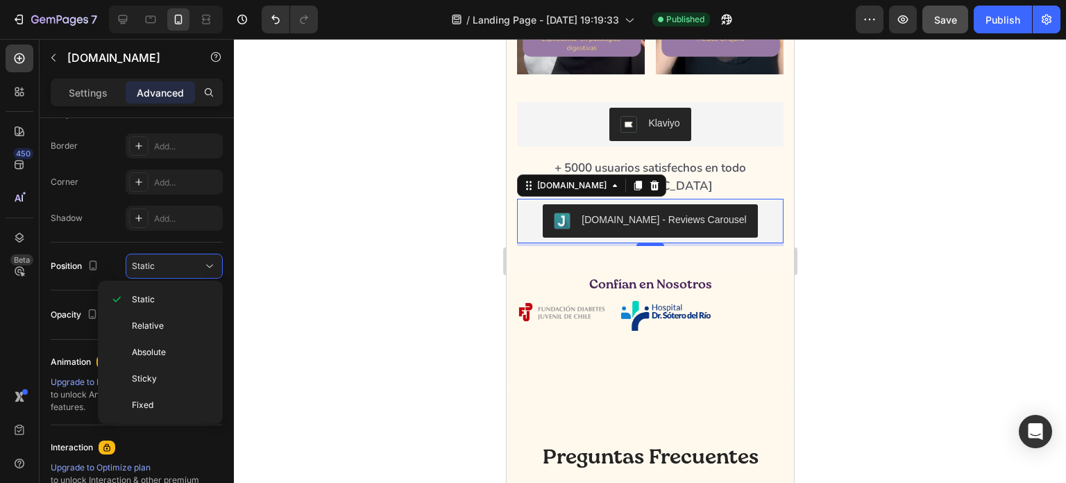
click at [254, 278] on div at bounding box center [650, 261] width 832 height 444
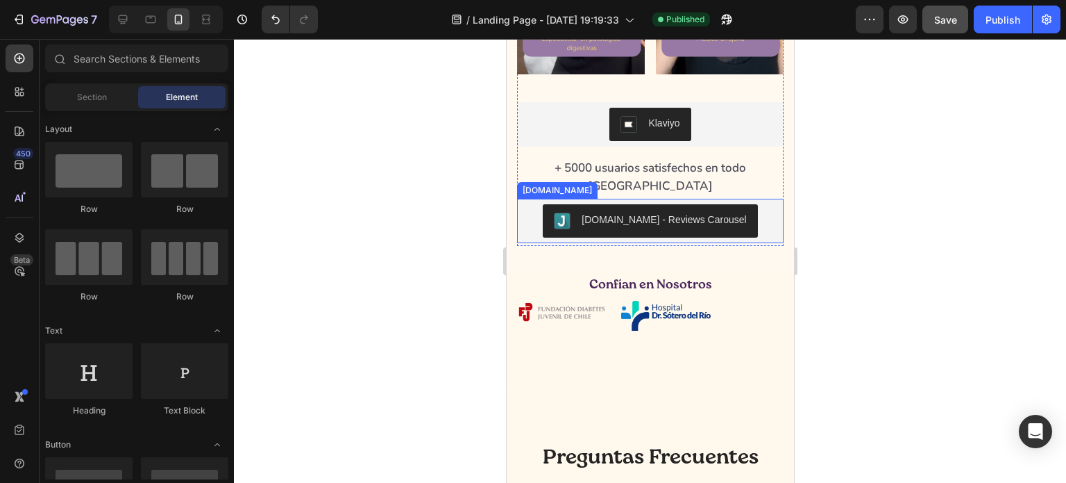
click at [569, 229] on img "Judge.me - Reviews Carousel" at bounding box center [561, 220] width 17 height 17
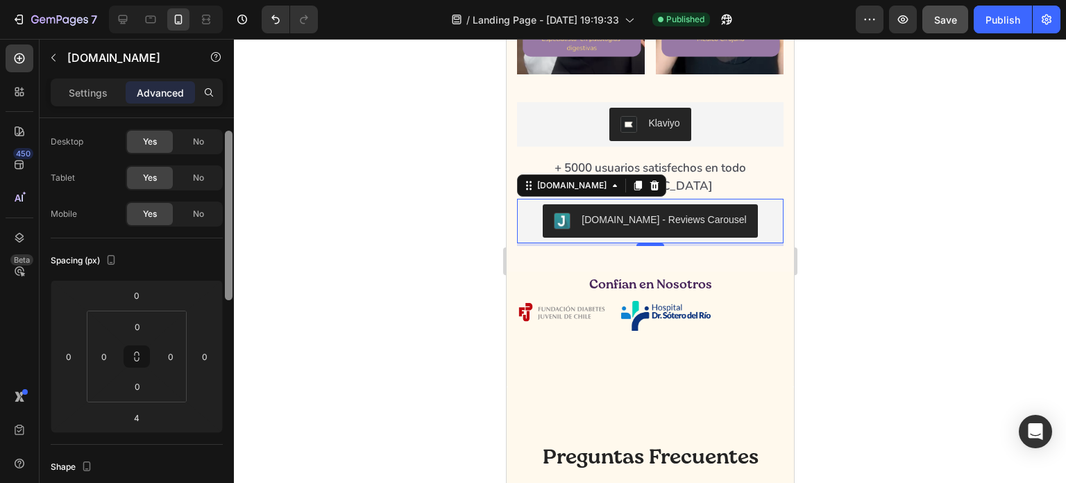
scroll to position [0, 0]
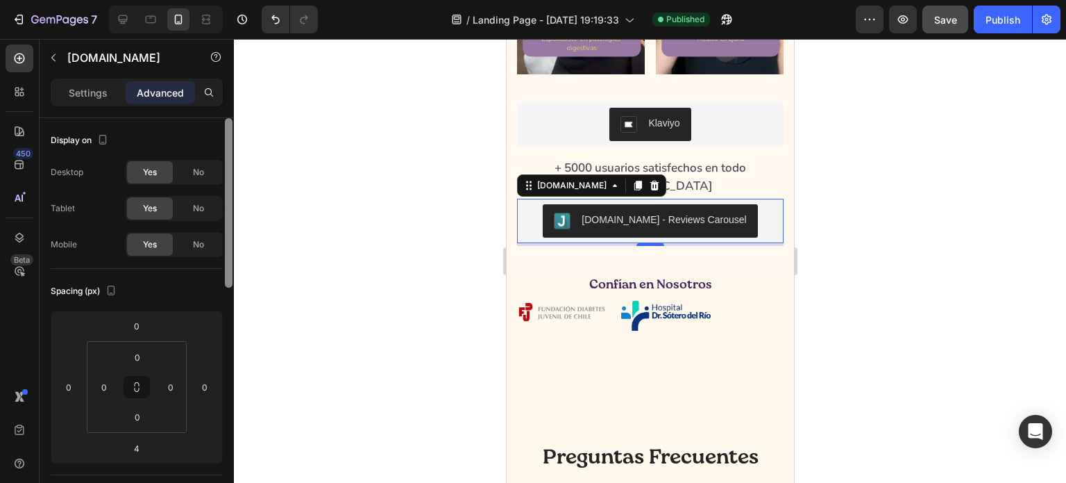
drag, startPoint x: 230, startPoint y: 217, endPoint x: 229, endPoint y: 146, distance: 70.8
click at [229, 146] on div at bounding box center [229, 202] width 8 height 169
click at [336, 152] on div at bounding box center [650, 261] width 832 height 444
